Goal: Task Accomplishment & Management: Use online tool/utility

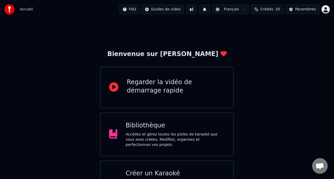
click at [263, 9] on span "Crédits" at bounding box center [266, 9] width 13 height 5
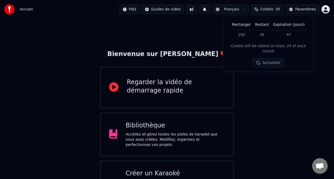
click at [243, 36] on td "150" at bounding box center [241, 34] width 23 height 9
click at [263, 58] on button "Actualiser" at bounding box center [268, 62] width 31 height 9
click at [299, 7] on div "Paramètres" at bounding box center [305, 9] width 21 height 5
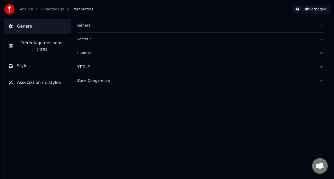
click at [34, 26] on button "Général" at bounding box center [37, 26] width 66 height 15
click at [322, 25] on button "Général" at bounding box center [200, 26] width 246 height 14
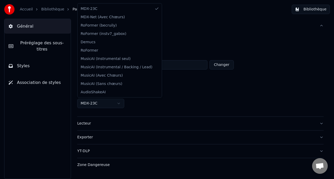
click at [118, 102] on html "**********" at bounding box center [167, 89] width 334 height 179
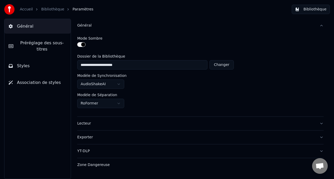
click at [27, 11] on link "Accueil" at bounding box center [26, 9] width 13 height 5
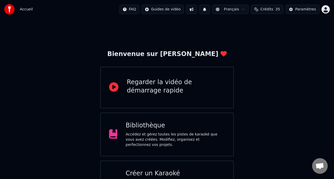
click at [257, 11] on button "Crédits 35" at bounding box center [267, 9] width 33 height 9
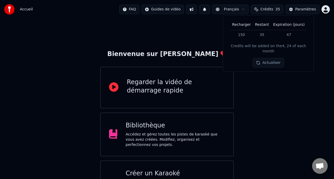
click at [11, 7] on img at bounding box center [9, 9] width 10 height 10
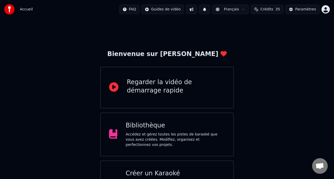
click at [11, 7] on img at bounding box center [9, 9] width 10 height 10
click at [325, 10] on html "Accueil FAQ Guides de vidéo Français Crédits 35 Paramètres Bienvenue sur Youka …" at bounding box center [167, 105] width 334 height 210
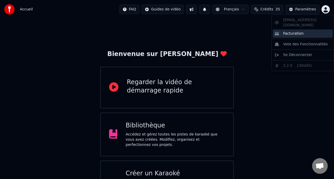
click at [305, 29] on div "Facturation" at bounding box center [303, 33] width 60 height 8
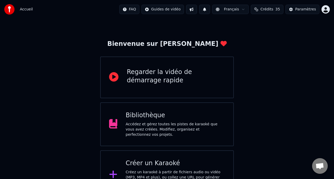
scroll to position [31, 0]
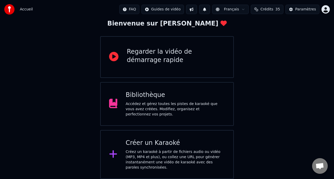
click at [135, 152] on div "Créez un karaoké à partir de fichiers audio ou vidéo (MP3, MP4 et plus), ou col…" at bounding box center [175, 159] width 99 height 21
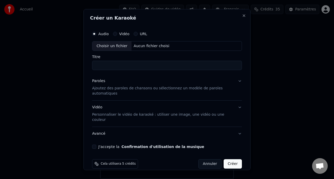
click at [108, 46] on div "Choisir un fichier" at bounding box center [111, 45] width 39 height 9
type input "**********"
click at [99, 82] on div "Paroles" at bounding box center [98, 81] width 13 height 5
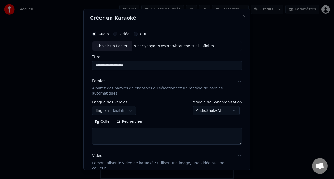
click at [117, 111] on button "English English" at bounding box center [114, 110] width 44 height 9
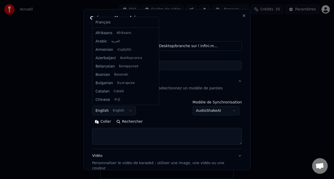
scroll to position [42, 0]
select select "**"
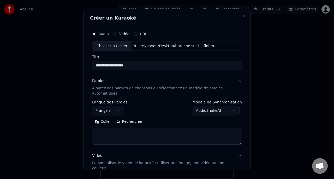
click at [106, 120] on button "Coller" at bounding box center [103, 122] width 22 height 8
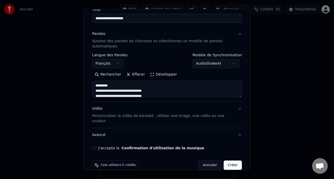
scroll to position [50, 0]
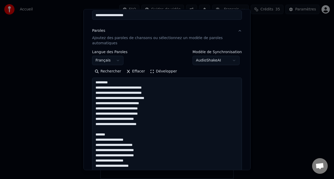
drag, startPoint x: 240, startPoint y: 93, endPoint x: 234, endPoint y: 188, distance: 96.0
click at [234, 179] on html "**********" at bounding box center [167, 74] width 334 height 210
click at [116, 81] on textarea at bounding box center [167, 134] width 150 height 112
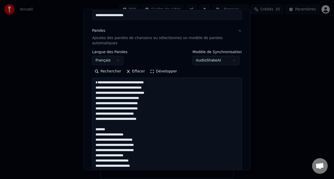
click at [113, 134] on textarea at bounding box center [167, 134] width 150 height 112
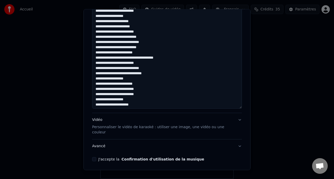
scroll to position [146, 0]
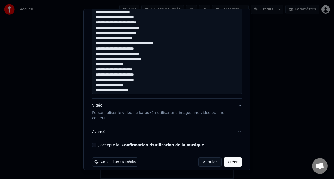
type textarea "**********"
click at [240, 106] on button "Vidéo Personnaliser le vidéo de karaoké : utiliser une image, une vidéo ou une …" at bounding box center [167, 112] width 150 height 26
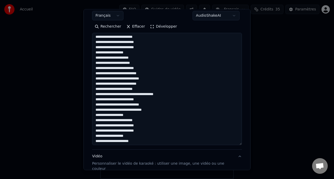
scroll to position [95, 0]
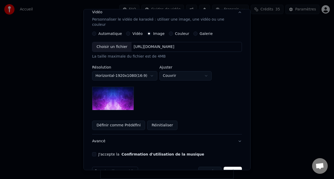
click at [178, 32] on label "Couleur" at bounding box center [182, 34] width 14 height 4
click at [173, 32] on button "Couleur" at bounding box center [171, 34] width 4 height 4
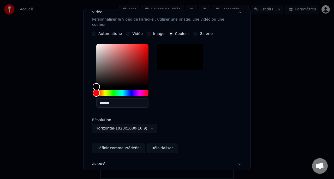
click at [178, 52] on div at bounding box center [180, 57] width 46 height 26
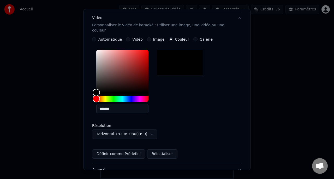
scroll to position [89, 0]
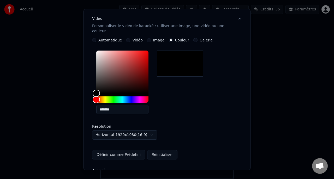
click at [200, 38] on label "Galerie" at bounding box center [206, 40] width 13 height 4
click at [197, 38] on button "Galerie" at bounding box center [195, 40] width 4 height 4
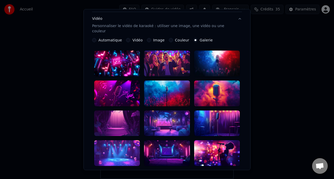
click at [150, 38] on div "Image" at bounding box center [156, 40] width 18 height 4
click at [175, 38] on label "Couleur" at bounding box center [182, 40] width 14 height 4
click at [173, 38] on button "Couleur" at bounding box center [171, 40] width 4 height 4
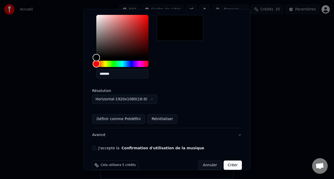
scroll to position [128, 0]
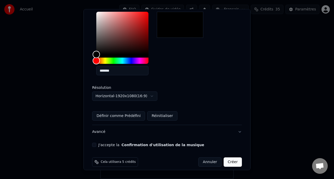
click at [204, 128] on button "Avancé" at bounding box center [167, 132] width 150 height 14
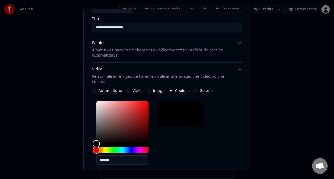
scroll to position [21, 0]
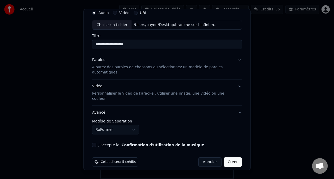
click at [95, 143] on button "J'accepte la Confirmation d'utilisation de la musique" at bounding box center [94, 145] width 4 height 4
click at [234, 158] on button "Créer" at bounding box center [233, 162] width 18 height 9
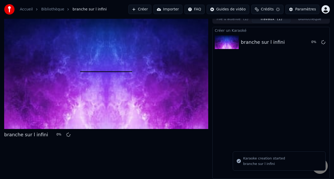
scroll to position [4, 0]
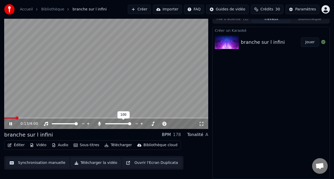
click at [131, 124] on span at bounding box center [129, 123] width 3 height 3
click at [105, 124] on span at bounding box center [106, 123] width 3 height 3
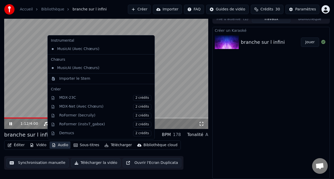
click at [62, 146] on button "Audio" at bounding box center [60, 145] width 21 height 7
click at [40, 85] on video at bounding box center [106, 71] width 204 height 115
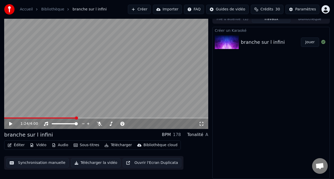
click at [40, 85] on video at bounding box center [106, 71] width 204 height 115
click at [131, 123] on span at bounding box center [129, 123] width 3 height 3
click at [11, 123] on icon at bounding box center [10, 123] width 3 height 3
